Goal: Task Accomplishment & Management: Complete application form

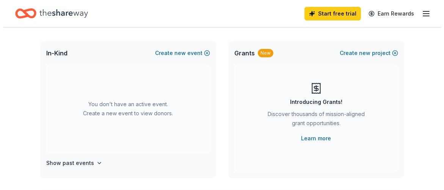
scroll to position [38, 0]
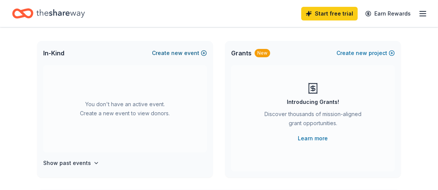
click at [183, 51] on span "new" at bounding box center [176, 52] width 11 height 9
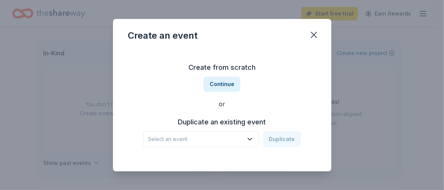
click at [215, 137] on span "Select an event" at bounding box center [195, 138] width 95 height 9
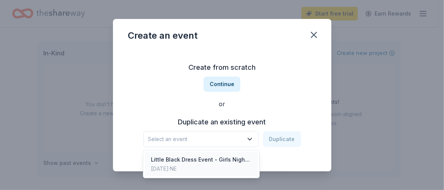
click at [188, 160] on div "Little Black Dress Event - Girls Night Out" at bounding box center [201, 159] width 101 height 9
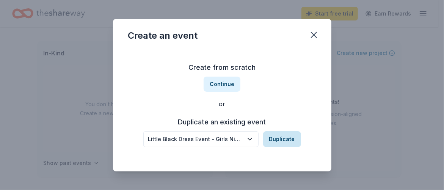
click at [275, 140] on button "Duplicate" at bounding box center [282, 139] width 38 height 16
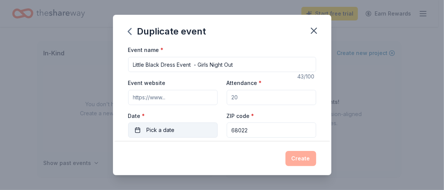
click at [195, 130] on button "Pick a date" at bounding box center [172, 129] width 89 height 15
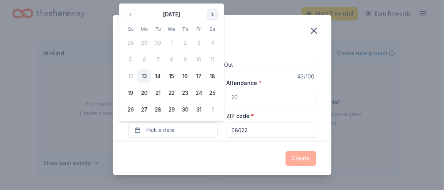
click at [210, 16] on button "Go to next month" at bounding box center [212, 14] width 11 height 11
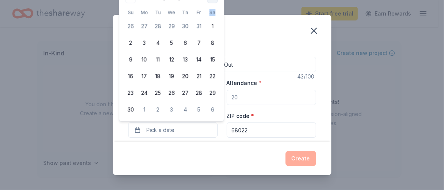
click at [210, 16] on th "Sa" at bounding box center [212, 12] width 14 height 8
click at [143, 6] on div "November 2025 Su Mo Tu We Th Fr Sa 26 27 28 29 30 31 1 2 3 4 5 6 7 8 9 10 11 12…" at bounding box center [170, 54] width 95 height 125
click at [142, 5] on div "November 2025 Su Mo Tu We Th Fr Sa 26 27 28 29 30 31 1 2 3 4 5 6 7 8 9 10 11 12…" at bounding box center [170, 54] width 95 height 125
click at [152, 133] on span "Pick a date" at bounding box center [161, 129] width 28 height 9
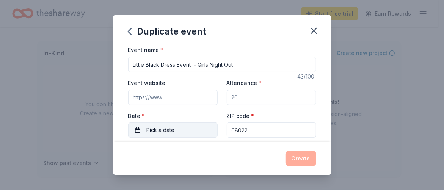
click at [154, 131] on span "Pick a date" at bounding box center [161, 129] width 28 height 9
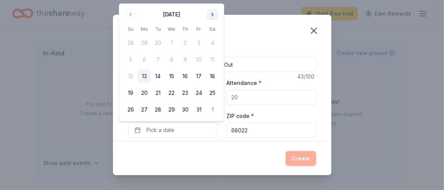
click at [211, 12] on button "Go to next month" at bounding box center [212, 14] width 11 height 11
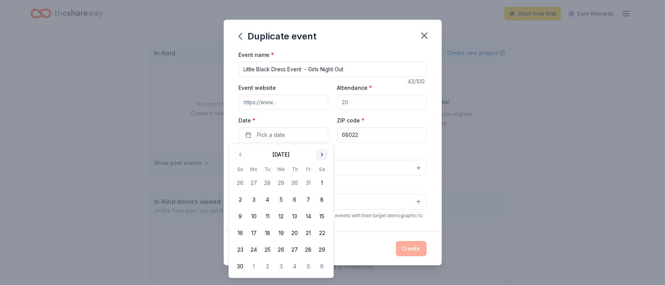
click at [320, 153] on button "Go to next month" at bounding box center [322, 154] width 11 height 11
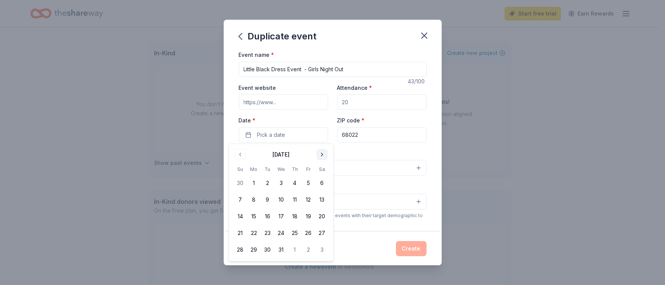
click at [321, 153] on button "Go to next month" at bounding box center [322, 154] width 11 height 11
click at [295, 189] on button "19" at bounding box center [295, 216] width 14 height 14
click at [365, 132] on input "68022" at bounding box center [381, 134] width 89 height 15
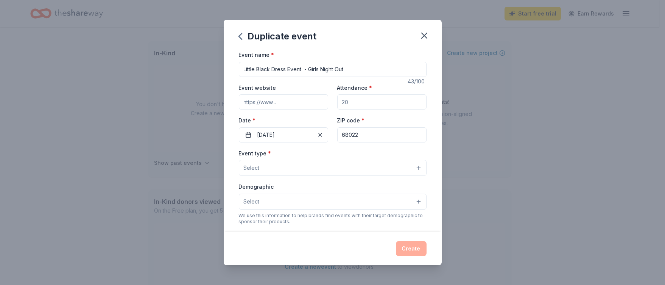
drag, startPoint x: 354, startPoint y: 105, endPoint x: 297, endPoint y: 98, distance: 57.2
click at [297, 98] on div "Event website Attendance * Date * 02/19/2026 ZIP code * 68022" at bounding box center [333, 112] width 188 height 59
type input "200"
click at [297, 98] on input "Event website" at bounding box center [283, 101] width 89 height 15
click at [304, 169] on button "Select" at bounding box center [333, 168] width 188 height 16
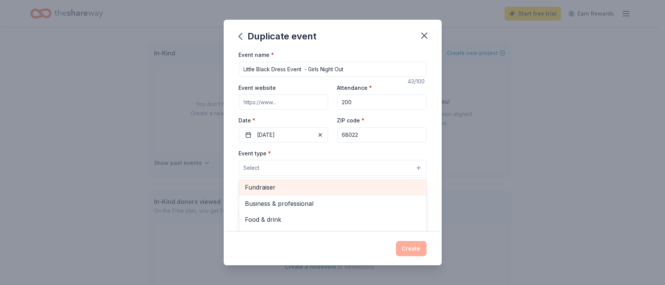
click at [288, 187] on span "Fundraiser" at bounding box center [332, 187] width 175 height 10
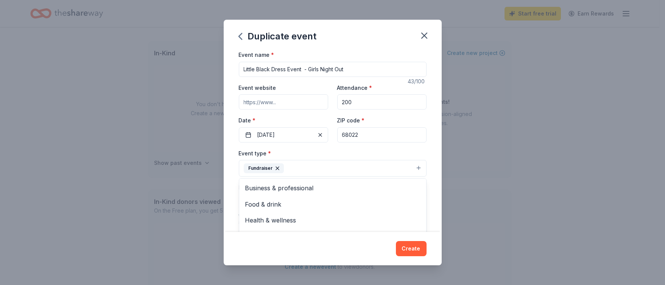
click at [437, 189] on div "Duplicate event Event name * Little Black Dress Event - Girls Night Out 43 /100…" at bounding box center [332, 142] width 665 height 285
click at [331, 189] on button "Select" at bounding box center [333, 202] width 188 height 16
click at [362, 189] on div "Demographic Select All genders Mostly men Mostly women All ages 0-10 yrs 10-20 …" at bounding box center [333, 197] width 188 height 28
click at [334, 189] on button "Select" at bounding box center [333, 202] width 188 height 16
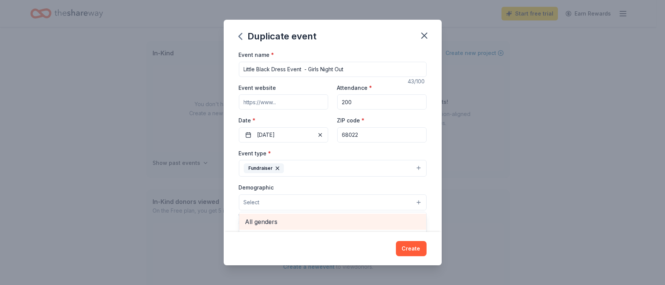
click at [326, 189] on span "All genders" at bounding box center [332, 222] width 175 height 10
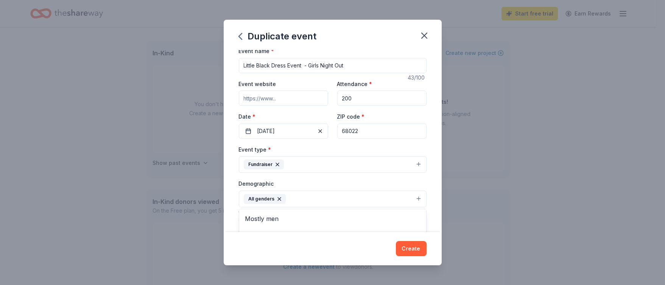
scroll to position [61, 0]
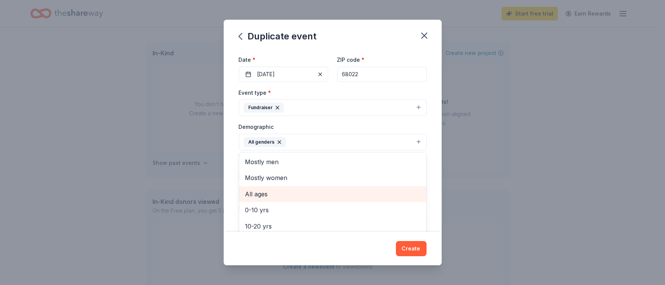
click at [267, 189] on span "All ages" at bounding box center [332, 194] width 175 height 10
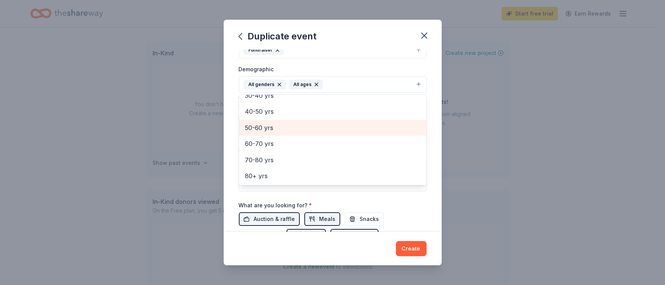
scroll to position [231, 0]
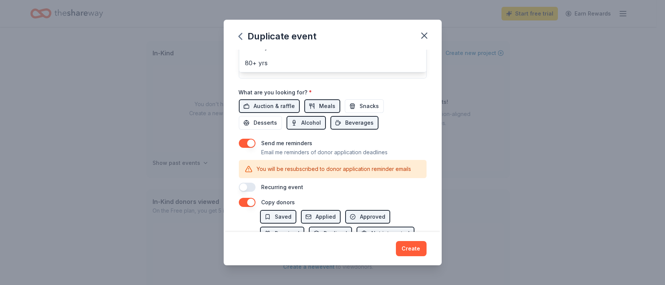
click at [274, 100] on div "Event name * Little Black Dress Event - Girls Night Out 43 /100 Event website A…" at bounding box center [333, 5] width 188 height 373
click at [241, 142] on button "button" at bounding box center [247, 143] width 17 height 9
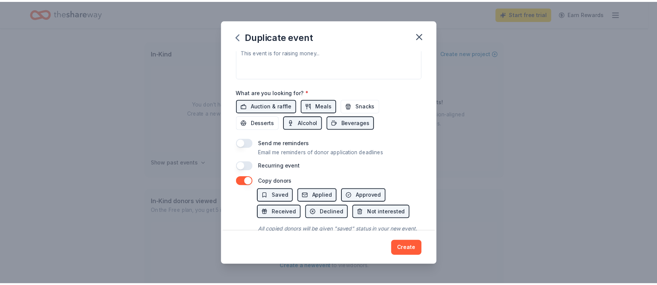
scroll to position [264, 0]
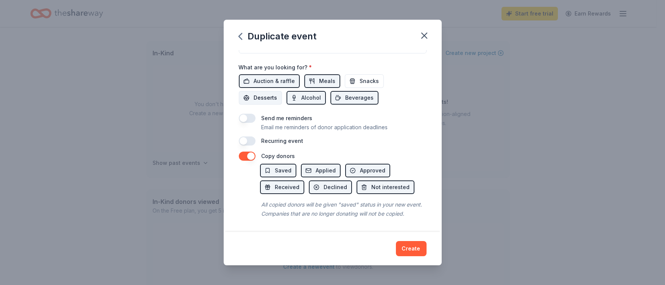
click at [264, 93] on span "Desserts" at bounding box center [265, 97] width 23 height 9
click at [296, 91] on button "Alcohol" at bounding box center [306, 98] width 39 height 14
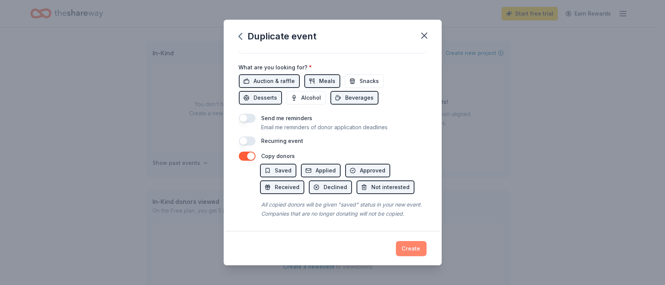
click at [408, 189] on button "Create" at bounding box center [411, 248] width 31 height 15
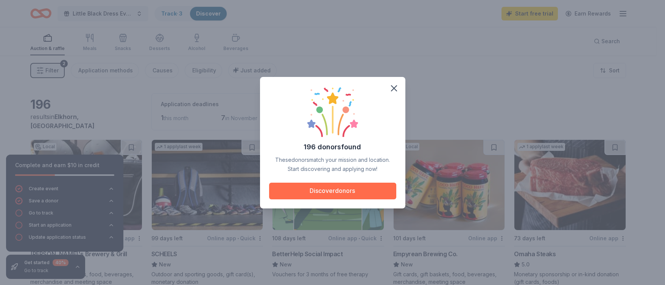
click at [329, 186] on button "Discover donors" at bounding box center [332, 191] width 127 height 17
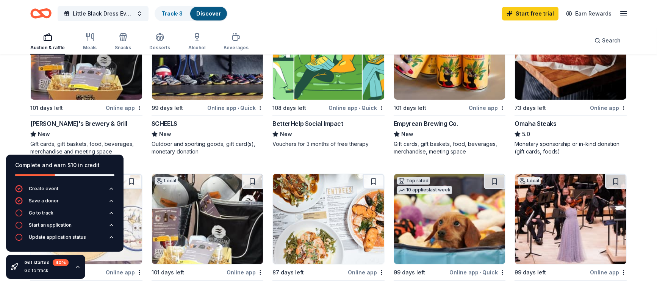
scroll to position [114, 0]
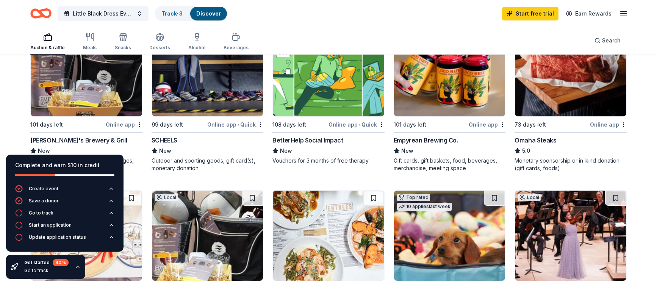
click at [114, 123] on div "Online app" at bounding box center [124, 124] width 37 height 9
click at [77, 189] on icon "button" at bounding box center [78, 267] width 6 height 6
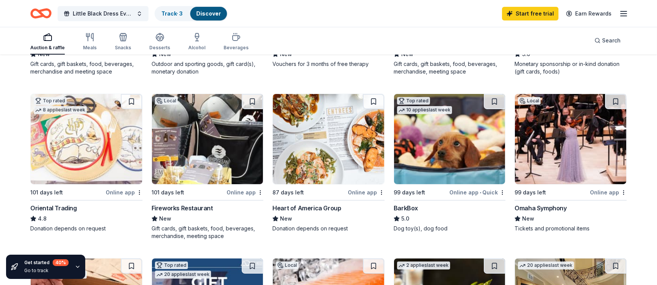
scroll to position [227, 0]
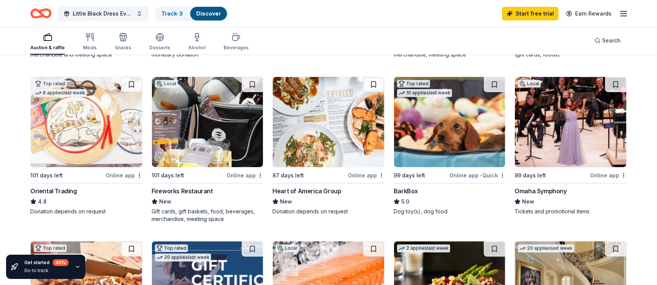
click at [411, 189] on div "BarkBox" at bounding box center [406, 190] width 24 height 9
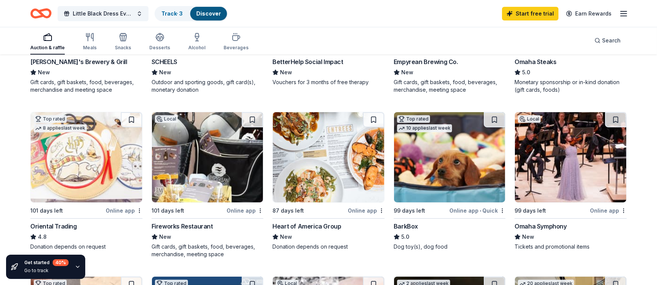
scroll to position [0, 0]
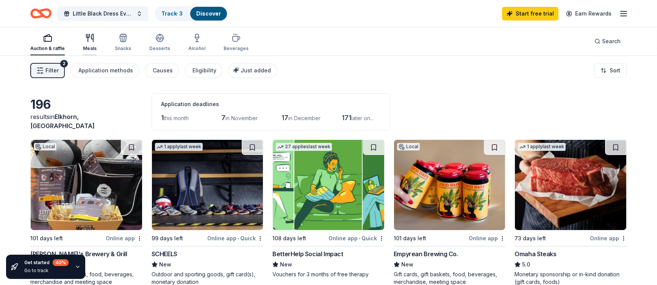
click at [89, 45] on div "Meals" at bounding box center [90, 48] width 14 height 6
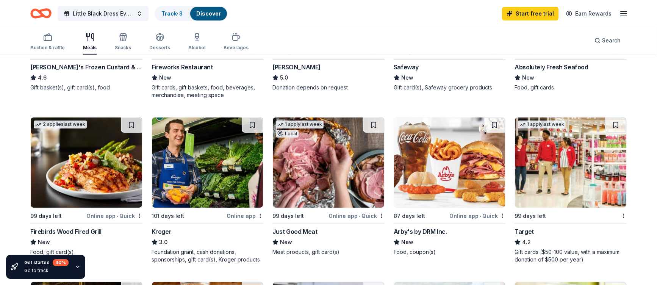
scroll to position [341, 0]
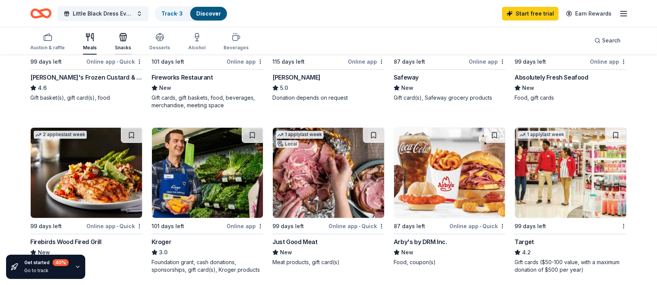
click at [123, 42] on div "Snacks" at bounding box center [123, 42] width 16 height 18
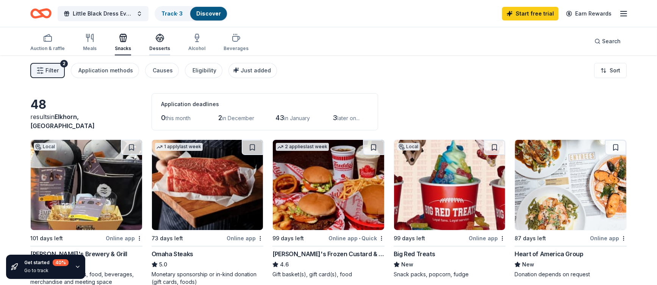
click at [158, 39] on icon "button" at bounding box center [159, 37] width 9 height 9
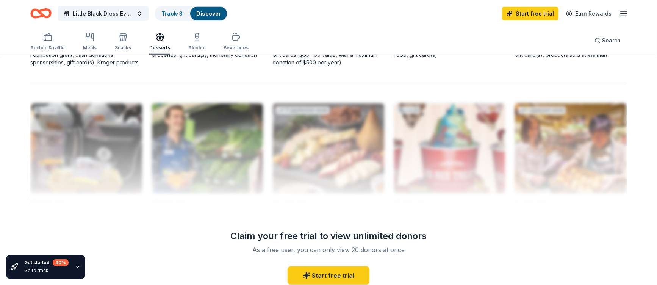
scroll to position [739, 0]
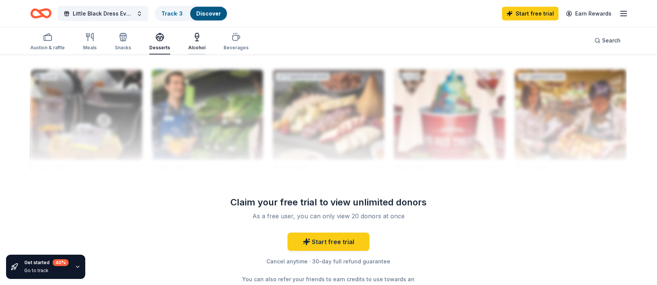
click at [198, 37] on icon "button" at bounding box center [196, 37] width 9 height 9
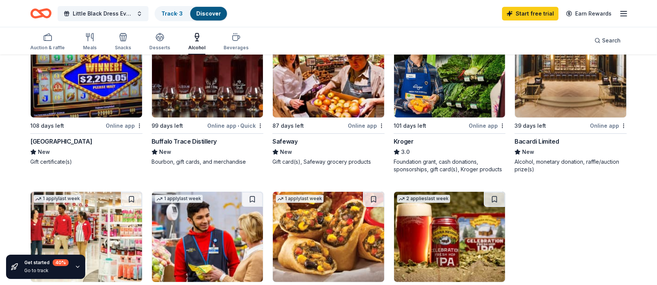
scroll to position [341, 0]
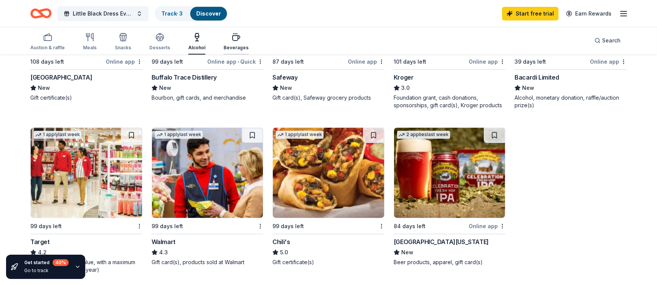
click at [231, 45] on div "Beverages" at bounding box center [235, 48] width 25 height 6
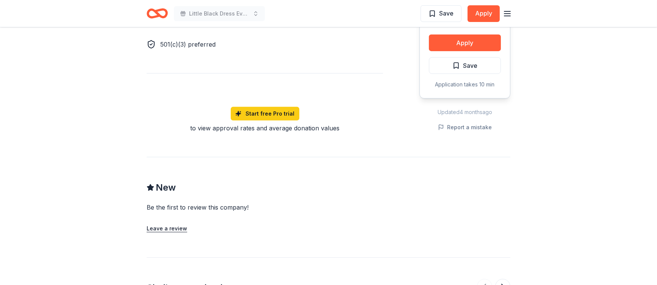
scroll to position [455, 0]
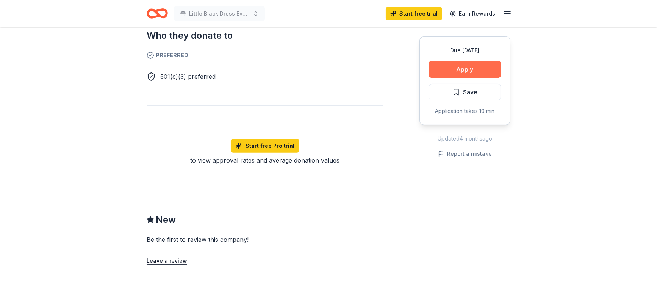
click at [464, 67] on button "Apply" at bounding box center [465, 69] width 72 height 17
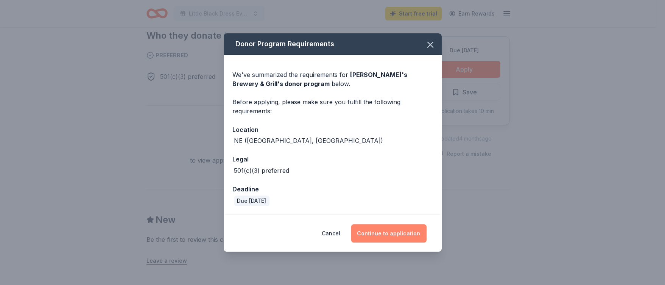
click at [373, 234] on button "Continue to application" at bounding box center [388, 233] width 75 height 18
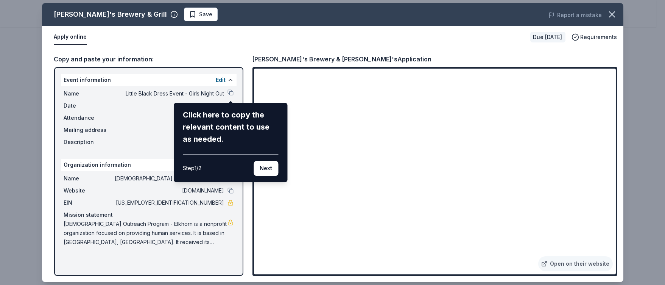
click at [583, 264] on div "[PERSON_NAME]'s Brewery & Grill Save Report a mistake Apply online Due [DATE] R…" at bounding box center [333, 142] width 582 height 279
click at [582, 262] on div "[PERSON_NAME]'s Brewery & Grill Save Report a mistake Apply online Due [DATE] R…" at bounding box center [333, 142] width 582 height 279
click at [581, 260] on div "[PERSON_NAME]'s Brewery & Grill Save Report a mistake Apply online Due [DATE] R…" at bounding box center [333, 142] width 582 height 279
click at [568, 263] on div "[PERSON_NAME]'s Brewery & Grill Save Report a mistake Apply online Due [DATE] R…" at bounding box center [333, 142] width 582 height 279
click at [549, 264] on div "[PERSON_NAME]'s Brewery & Grill Save Report a mistake Apply online Due [DATE] R…" at bounding box center [333, 142] width 582 height 279
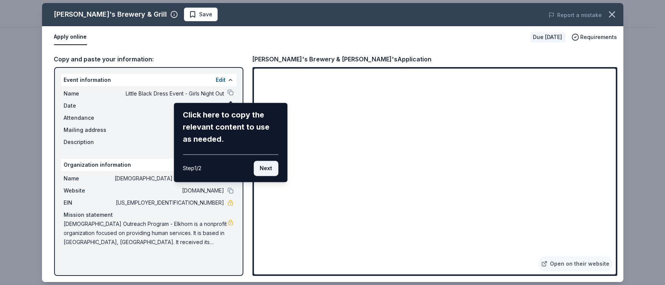
click at [267, 168] on button "Next" at bounding box center [266, 168] width 25 height 15
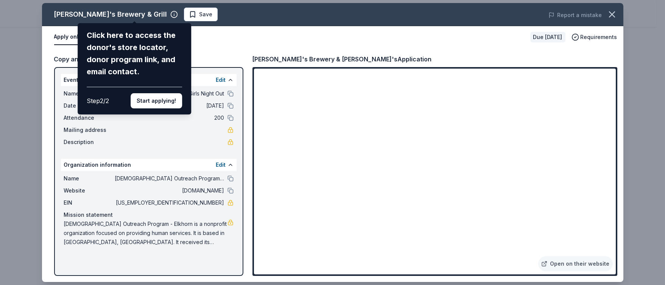
click at [105, 12] on div "[PERSON_NAME]'s Brewery & Grill Click here to access the donor's store locator,…" at bounding box center [333, 142] width 582 height 279
click at [134, 14] on div "[PERSON_NAME]'s Brewery & Grill Click here to access the donor's store locator,…" at bounding box center [333, 142] width 582 height 279
click at [610, 14] on icon "button" at bounding box center [612, 14] width 11 height 11
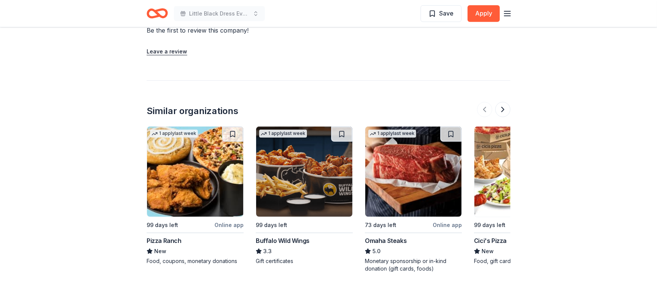
scroll to position [697, 0]
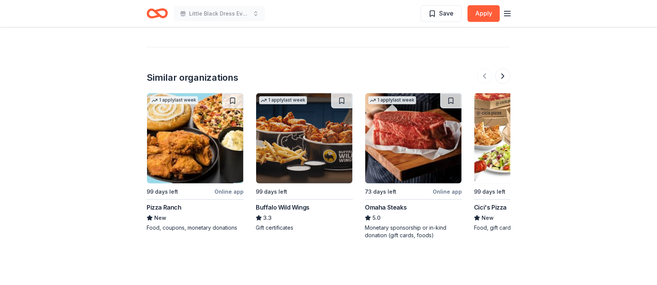
click at [285, 205] on div "Buffalo Wild Wings" at bounding box center [283, 207] width 54 height 9
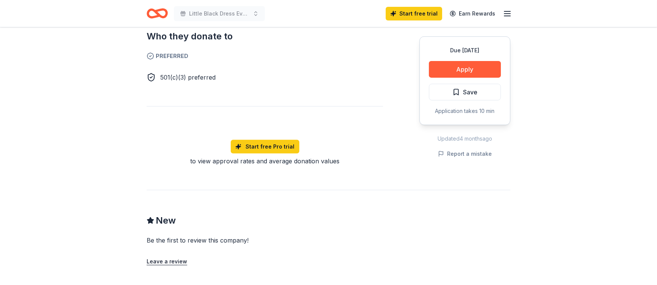
scroll to position [299, 0]
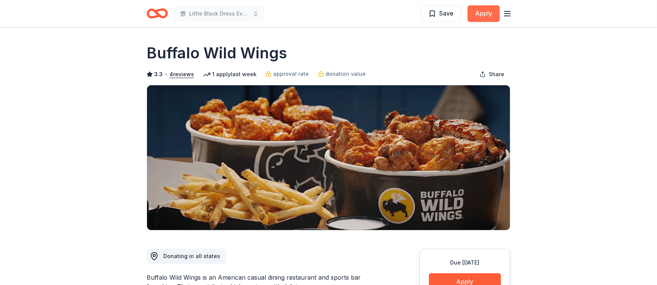
click at [487, 13] on button "Apply" at bounding box center [483, 13] width 32 height 17
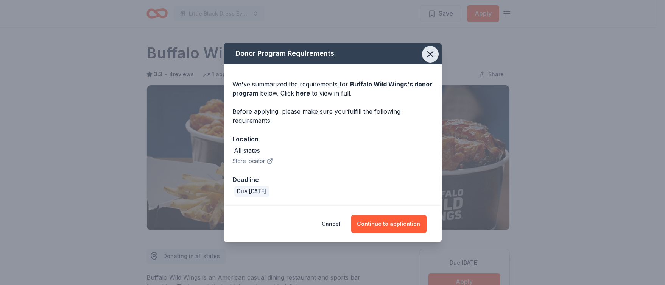
click at [432, 52] on icon "button" at bounding box center [430, 54] width 5 height 5
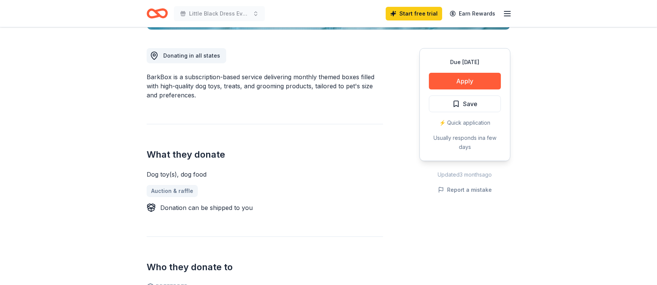
scroll to position [227, 0]
